Goal: Information Seeking & Learning: Learn about a topic

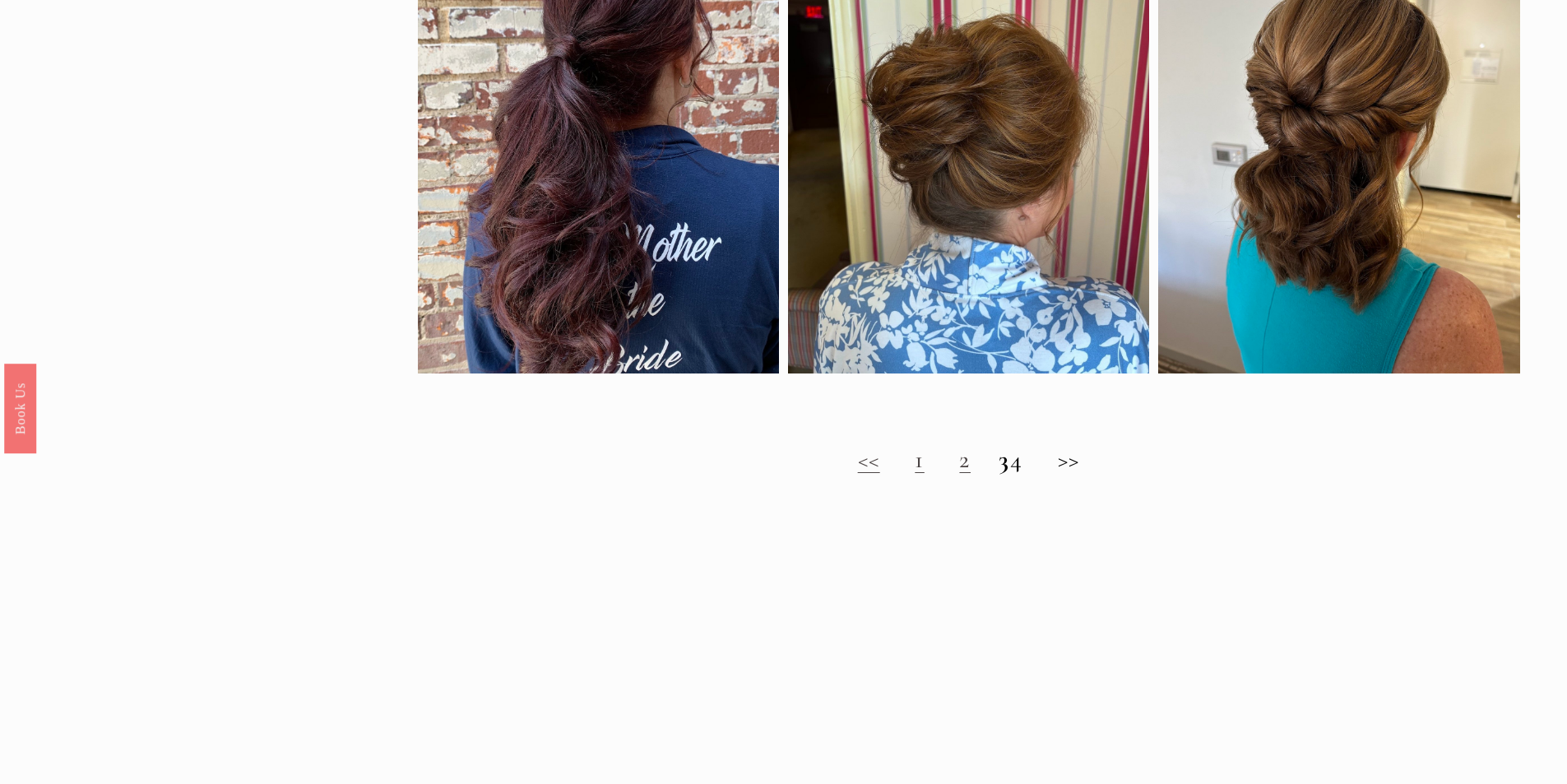
scroll to position [1808, 0]
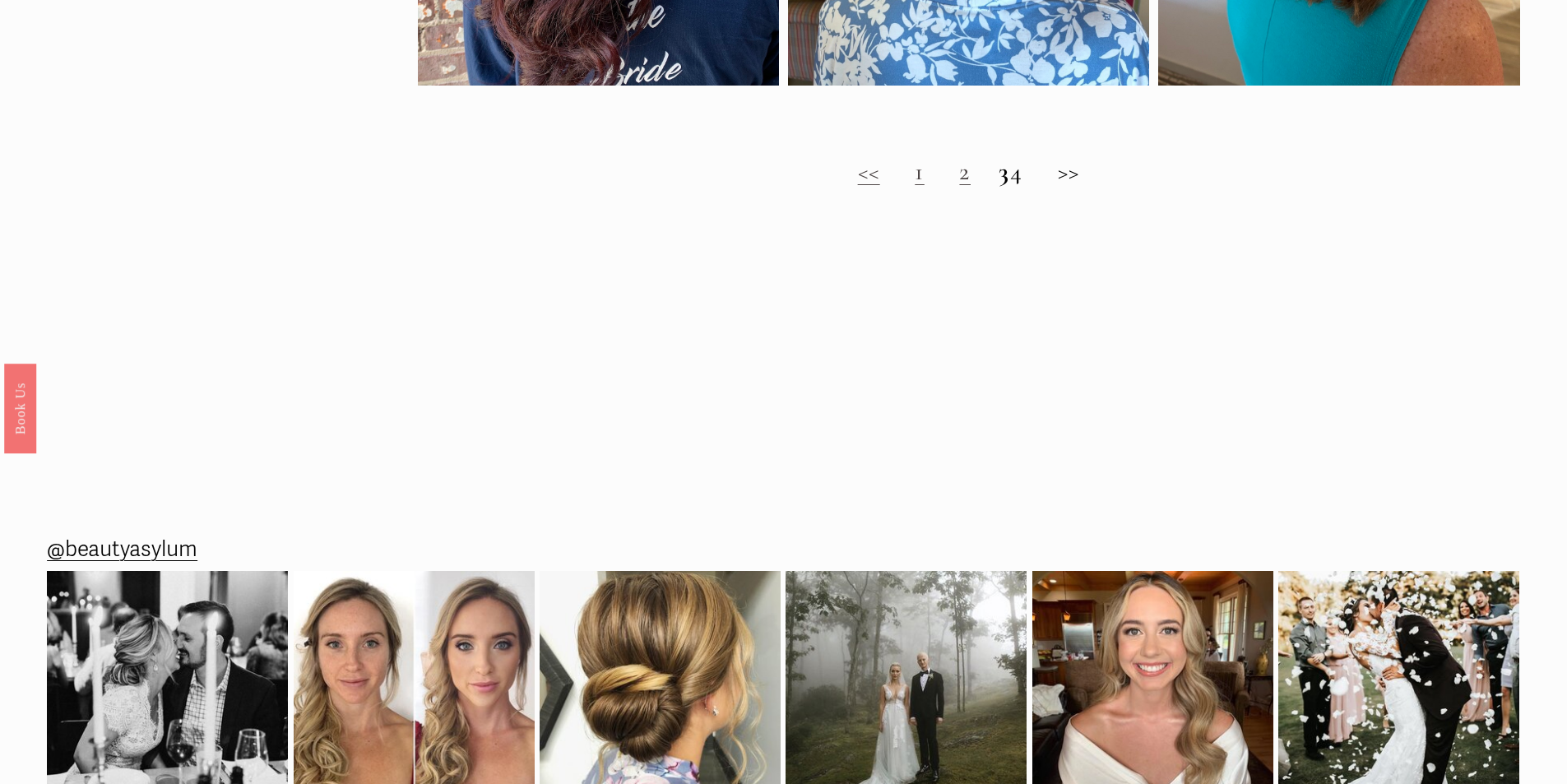
click at [944, 187] on h2 "<< 1 2 3 4 >>" at bounding box center [969, 172] width 1102 height 30
click at [996, 187] on h2 "<< 1 2 3 4 >>" at bounding box center [969, 172] width 1102 height 30
click at [959, 187] on link "2" at bounding box center [964, 171] width 11 height 30
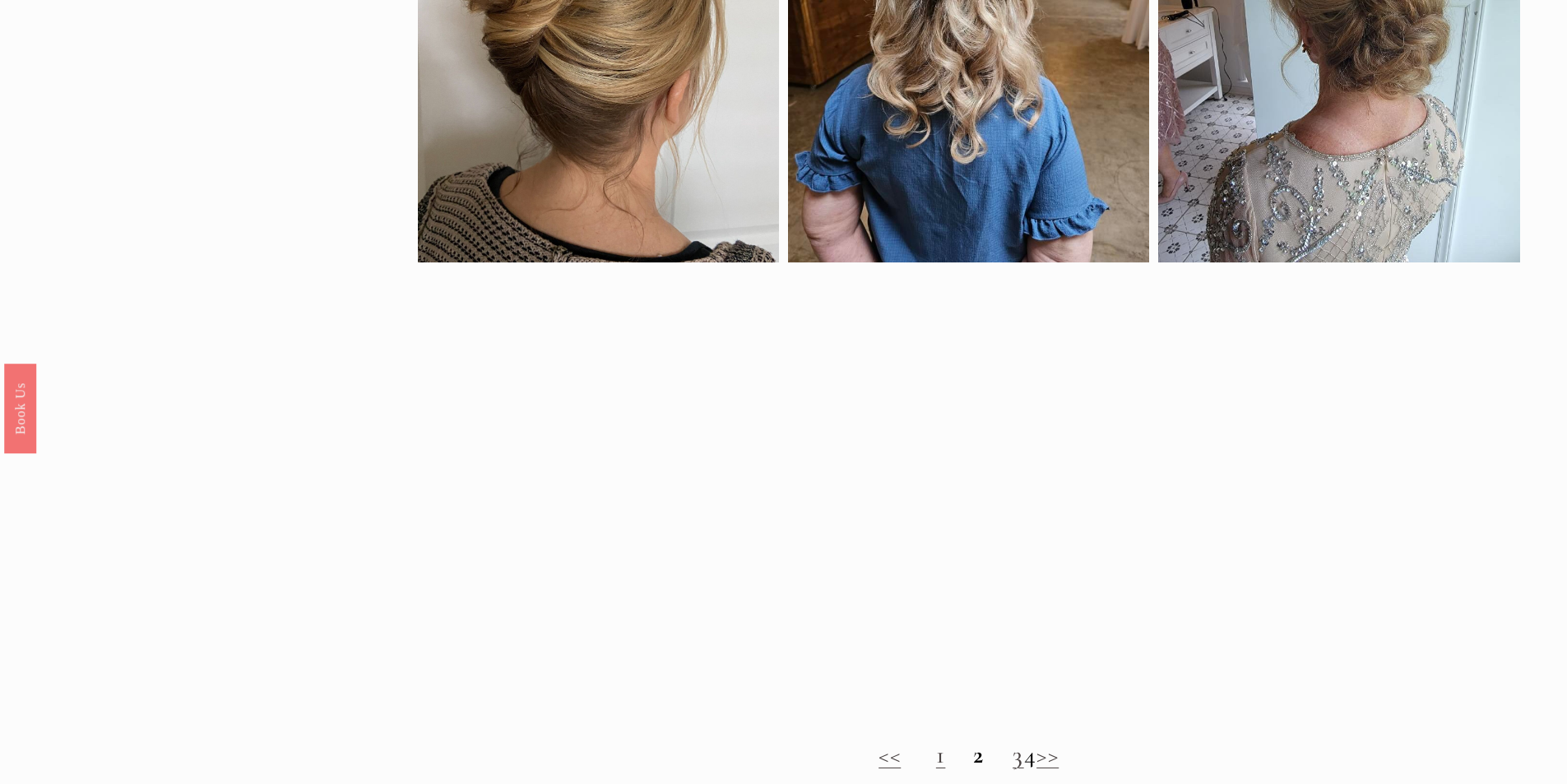
scroll to position [1398, 0]
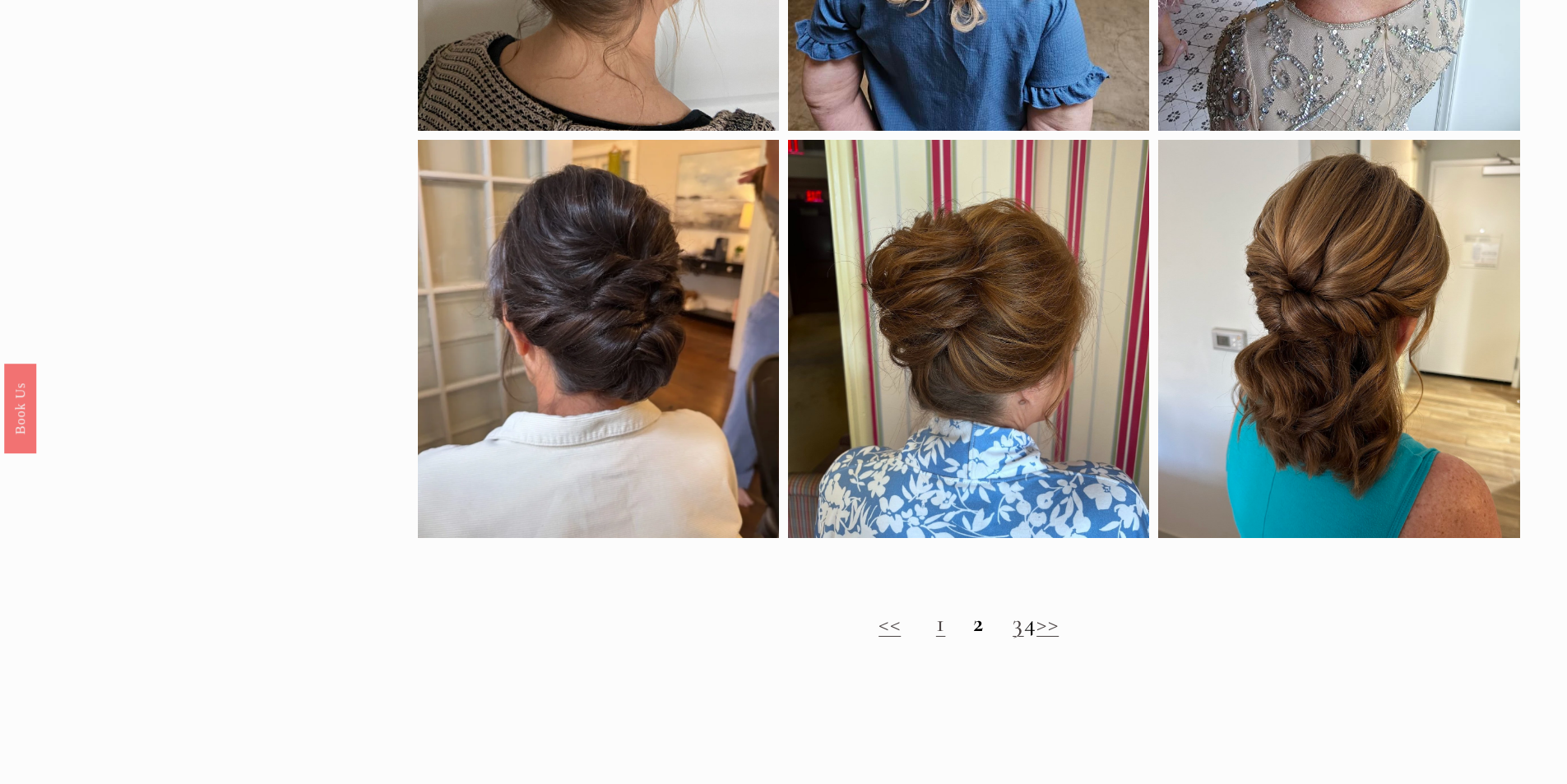
click at [1013, 638] on link "3" at bounding box center [1018, 623] width 11 height 30
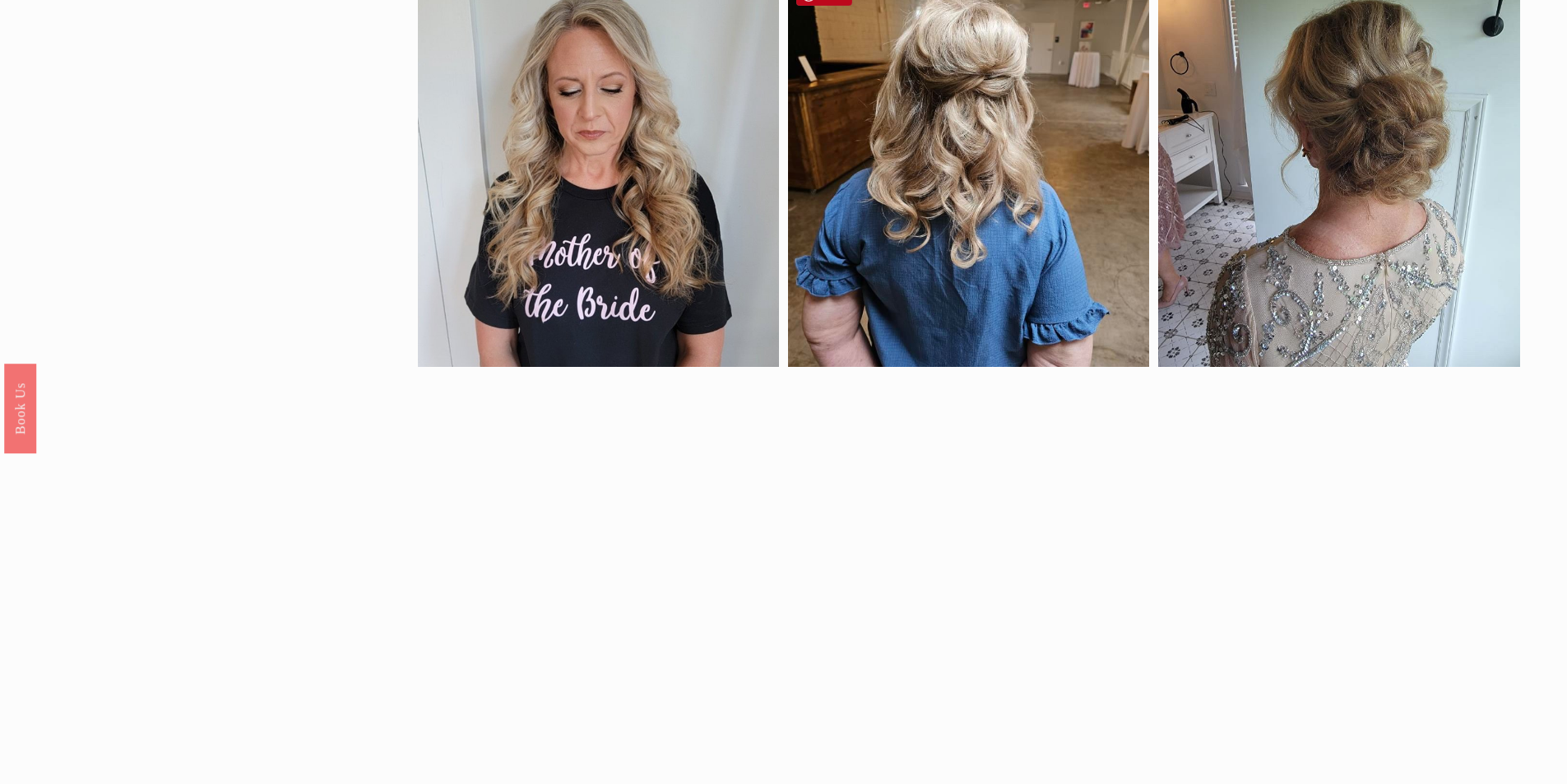
scroll to position [1398, 0]
